Goal: Find specific page/section: Find specific page/section

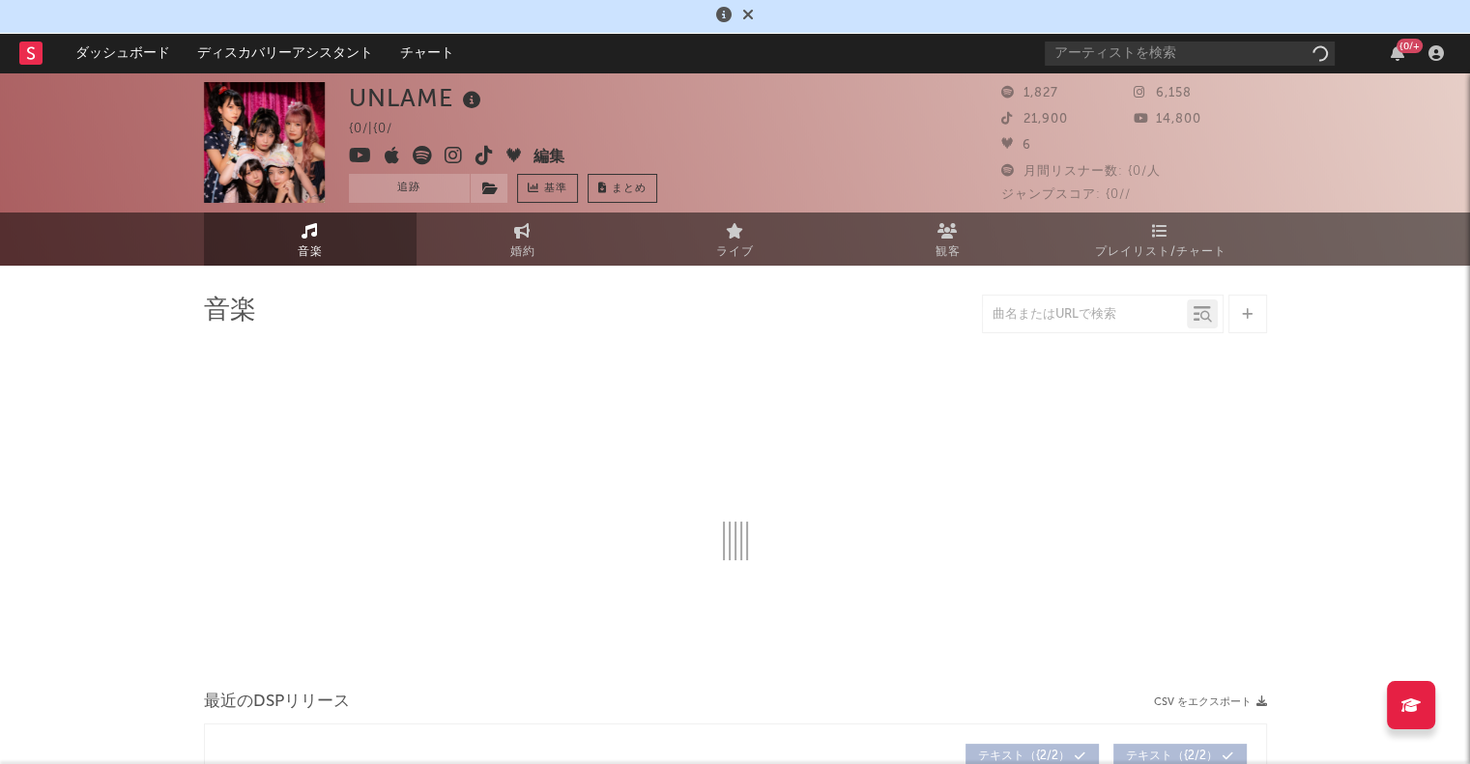
select select "1w"
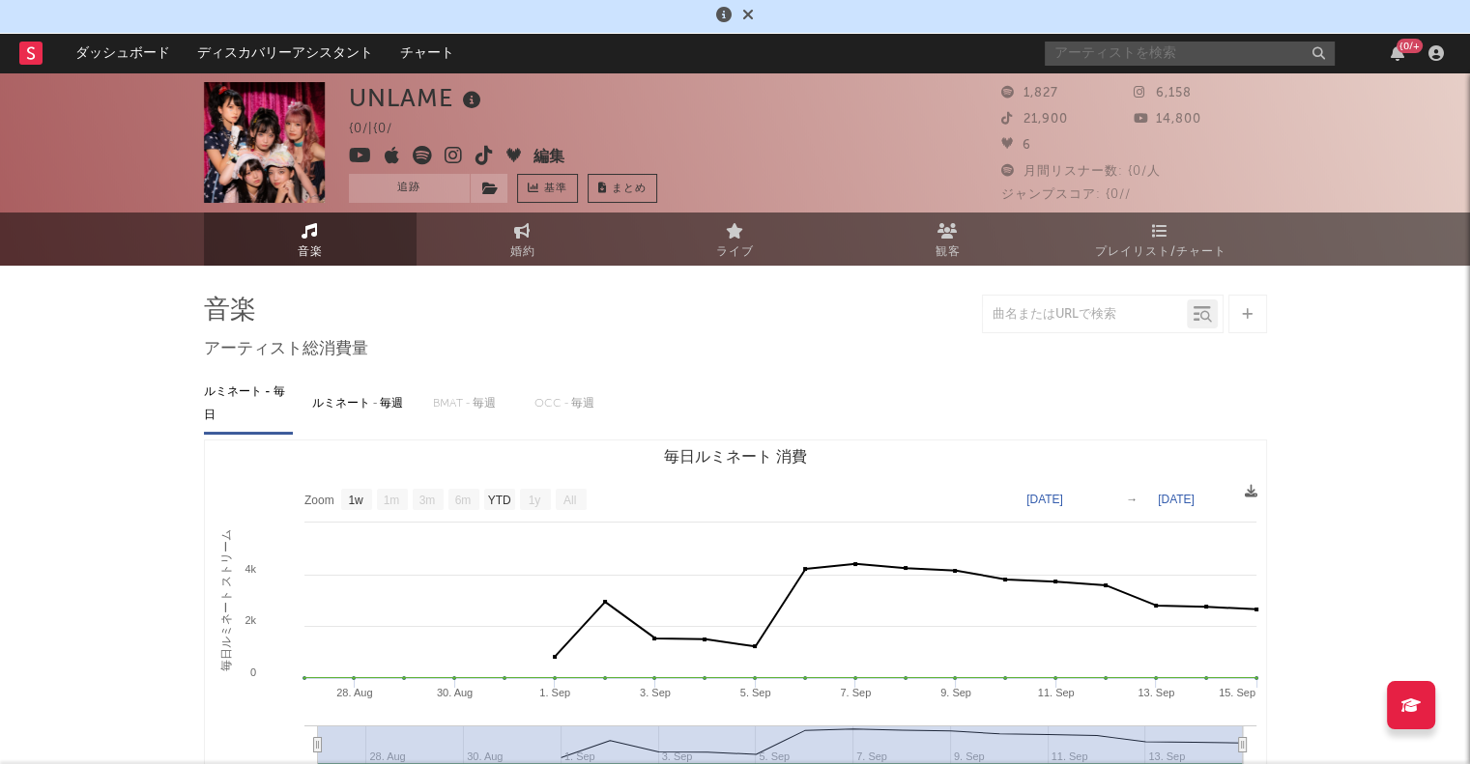
click at [1213, 55] on input "text" at bounding box center [1189, 54] width 290 height 24
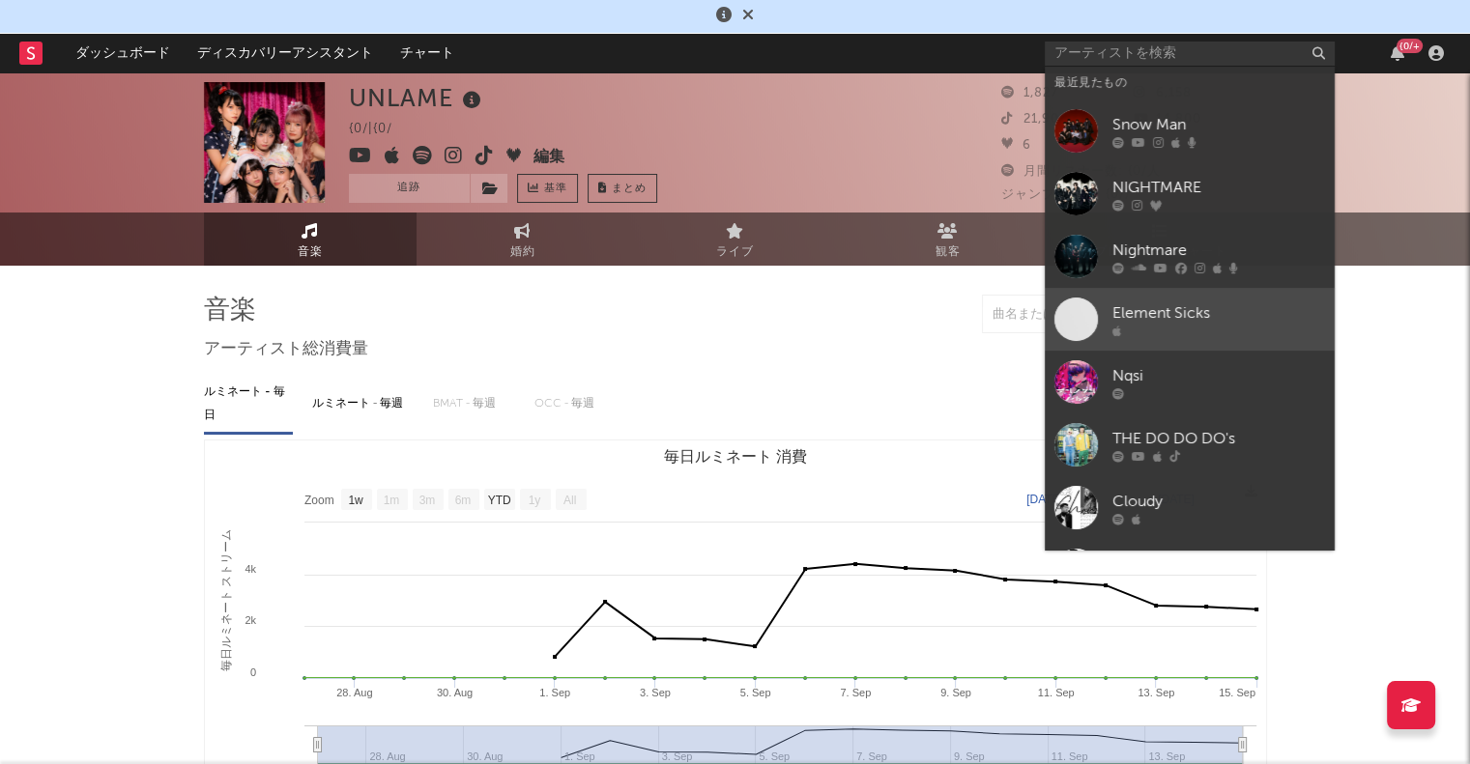
click at [1138, 310] on div "Element Sicks" at bounding box center [1218, 312] width 213 height 23
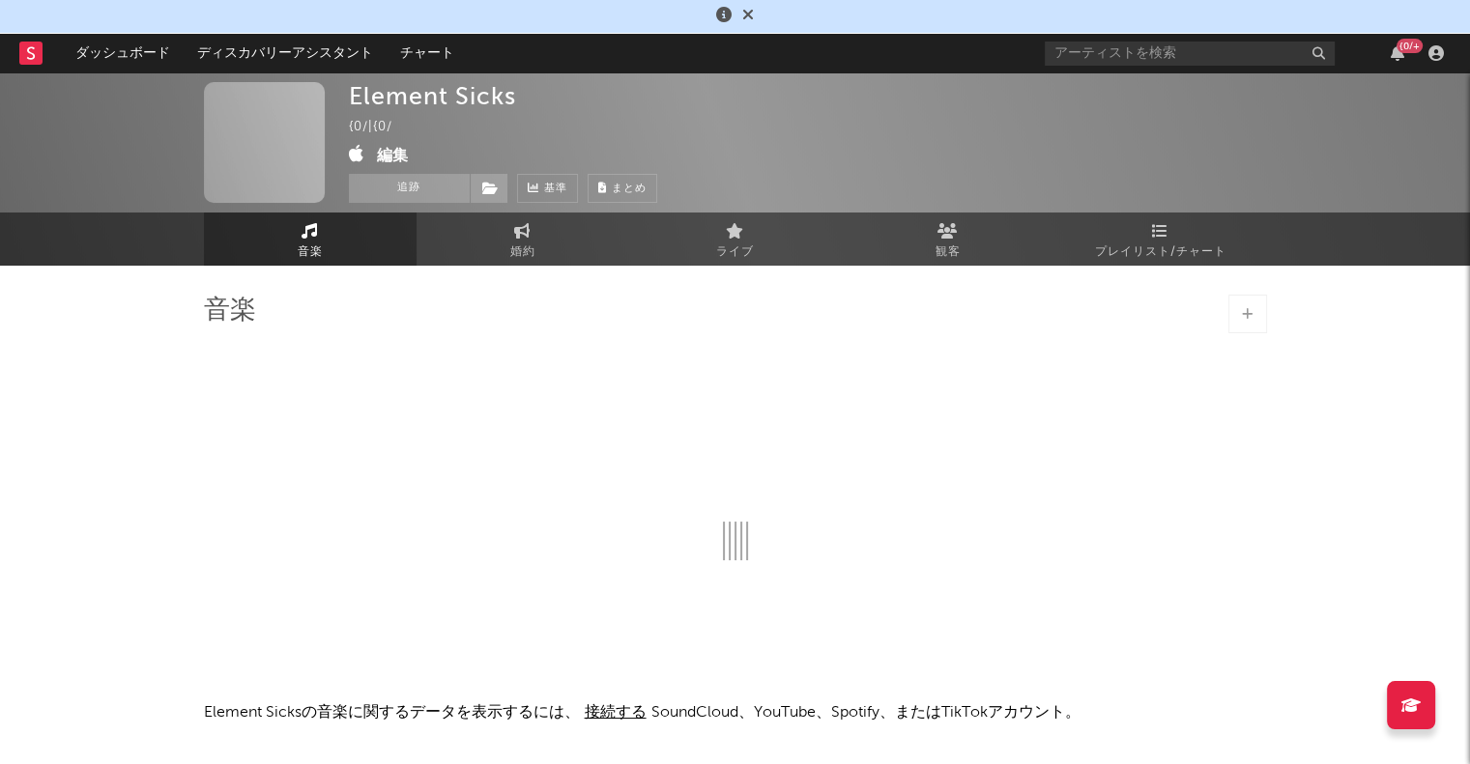
select select "1w"
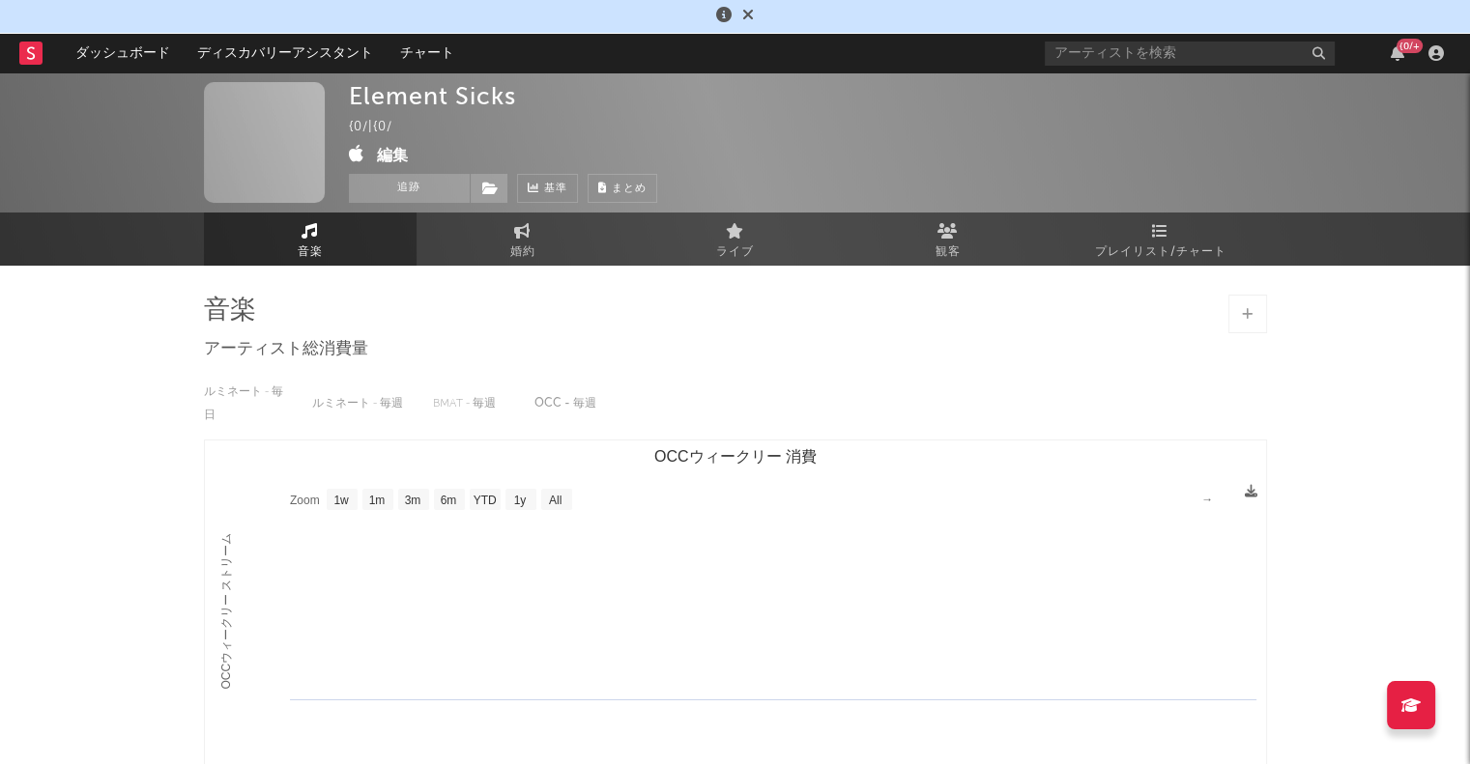
click at [436, 97] on div "Element Sicks" at bounding box center [432, 96] width 167 height 28
click at [428, 100] on div "Element Sicks" at bounding box center [432, 96] width 167 height 28
click at [487, 100] on div "Element Sicks" at bounding box center [432, 96] width 167 height 28
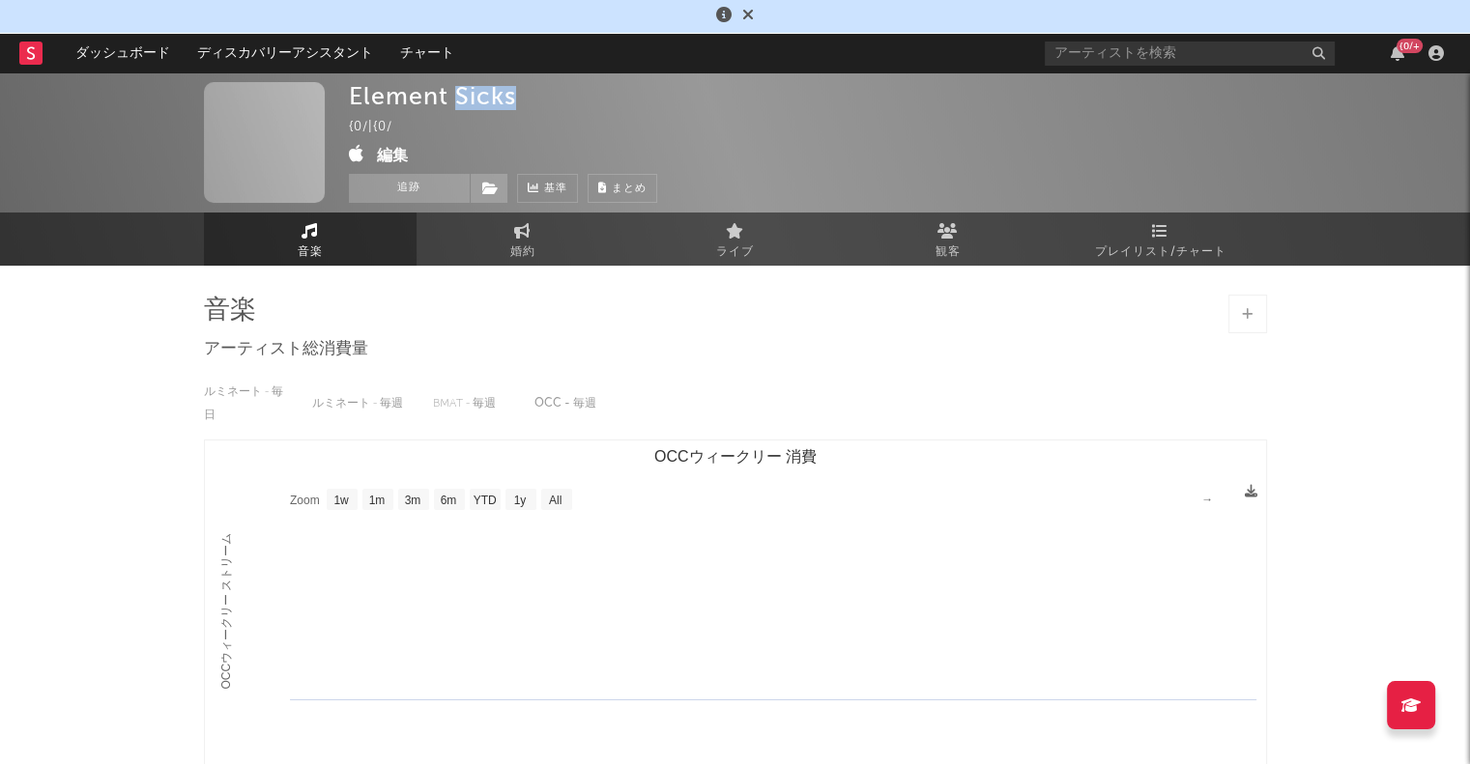
click at [487, 100] on div "Element Sicks" at bounding box center [432, 96] width 167 height 28
copy div "Element Sicks"
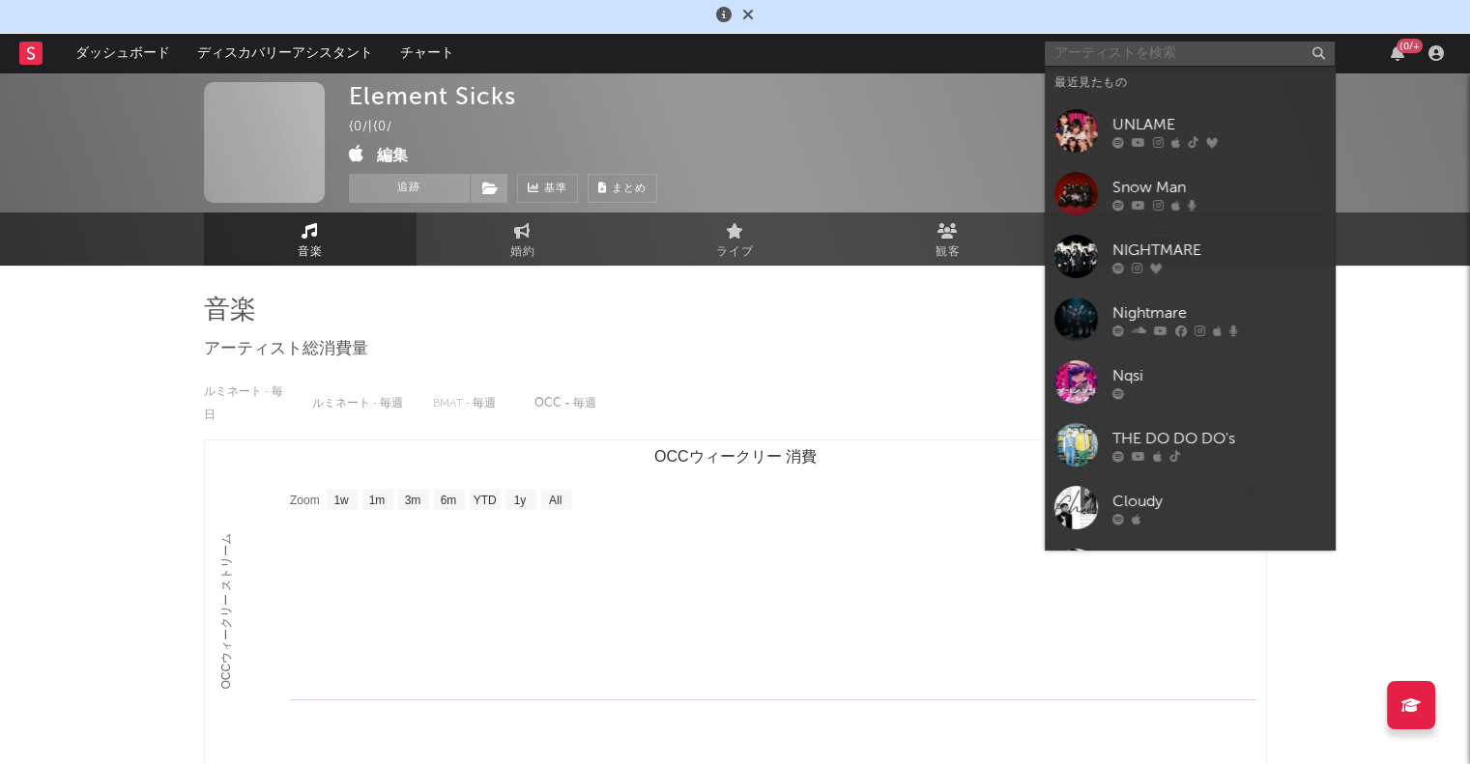
click at [1179, 51] on input "text" at bounding box center [1189, 54] width 290 height 24
paste input "Element Sicks"
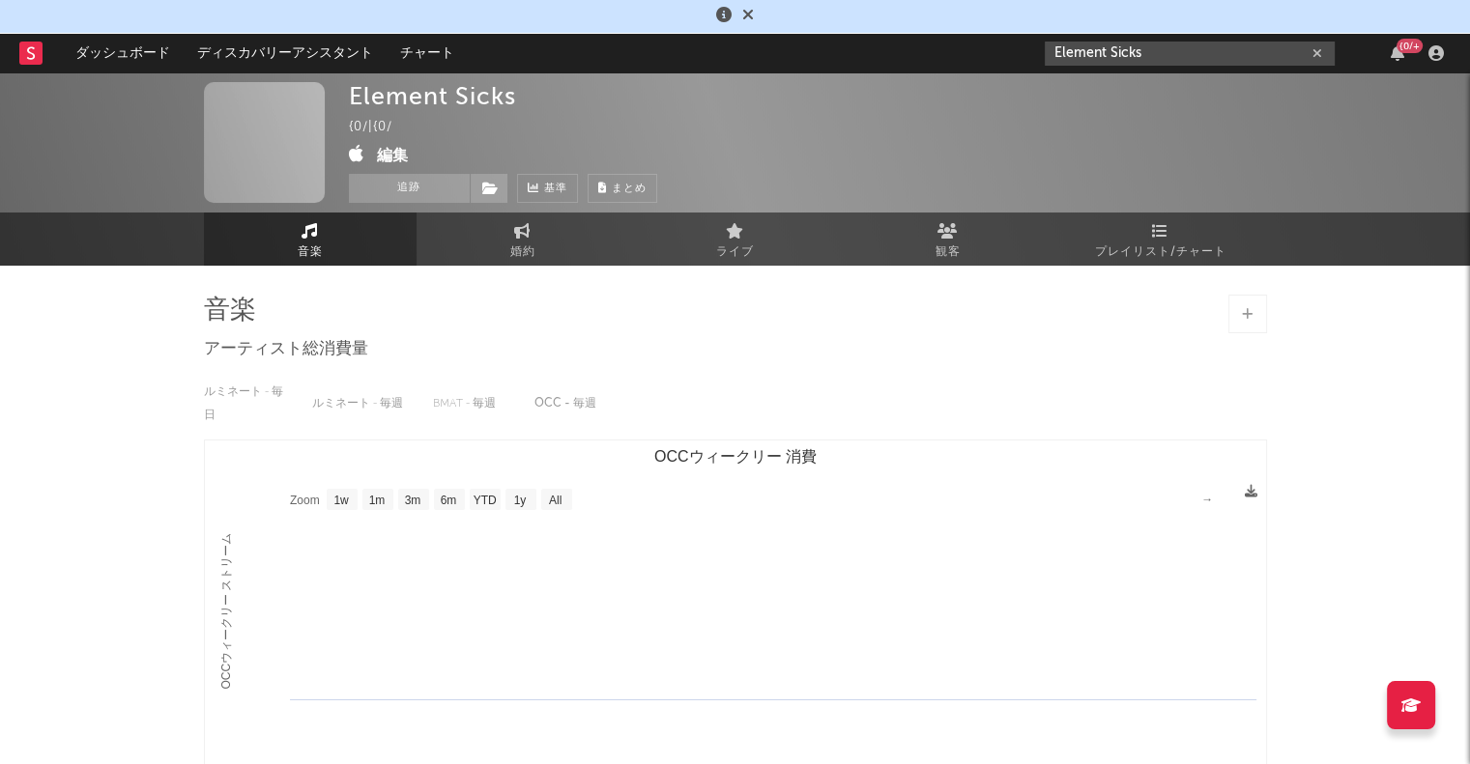
type input "Element Sicks"
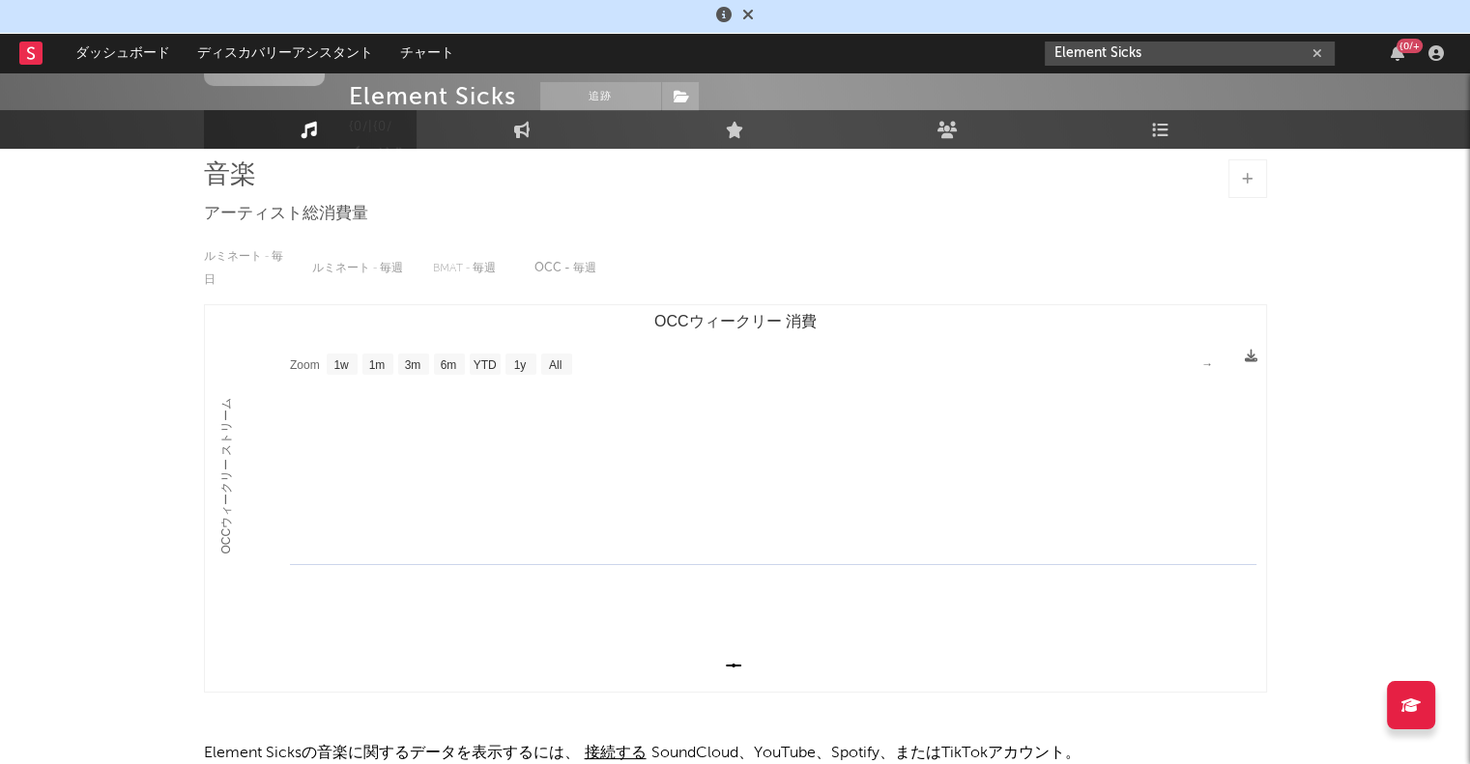
scroll to position [238, 0]
